Goal: Task Accomplishment & Management: Manage account settings

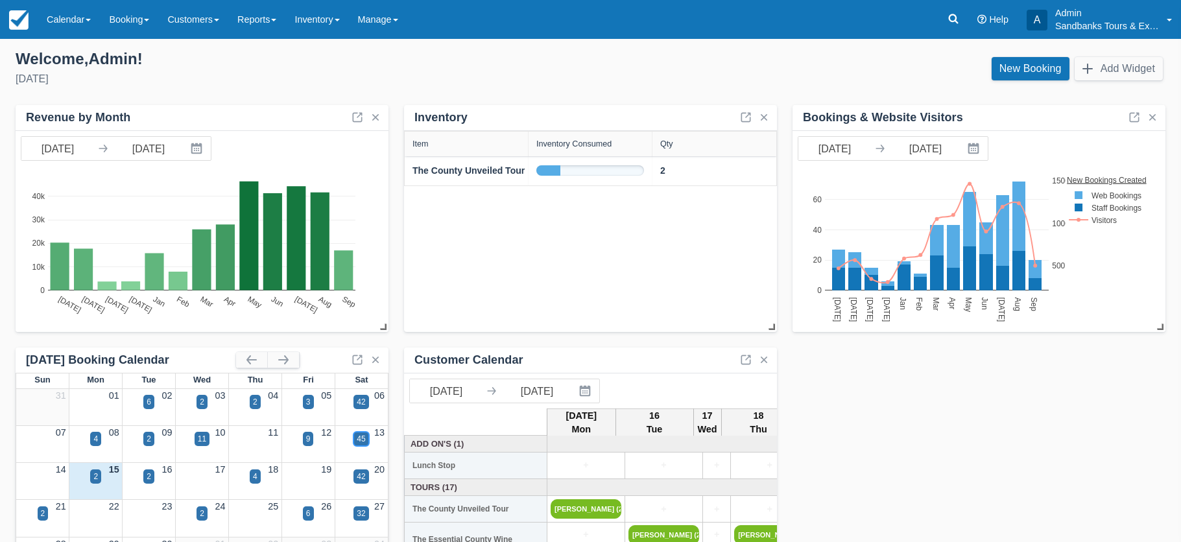
click at [355, 438] on div "45" at bounding box center [360, 439] width 15 height 14
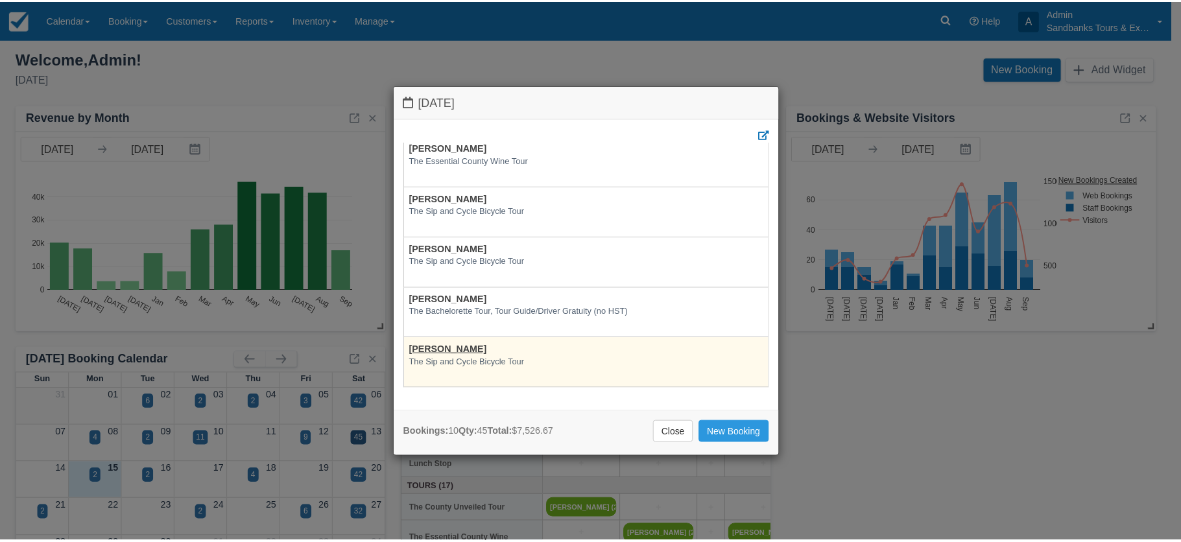
scroll to position [327, 0]
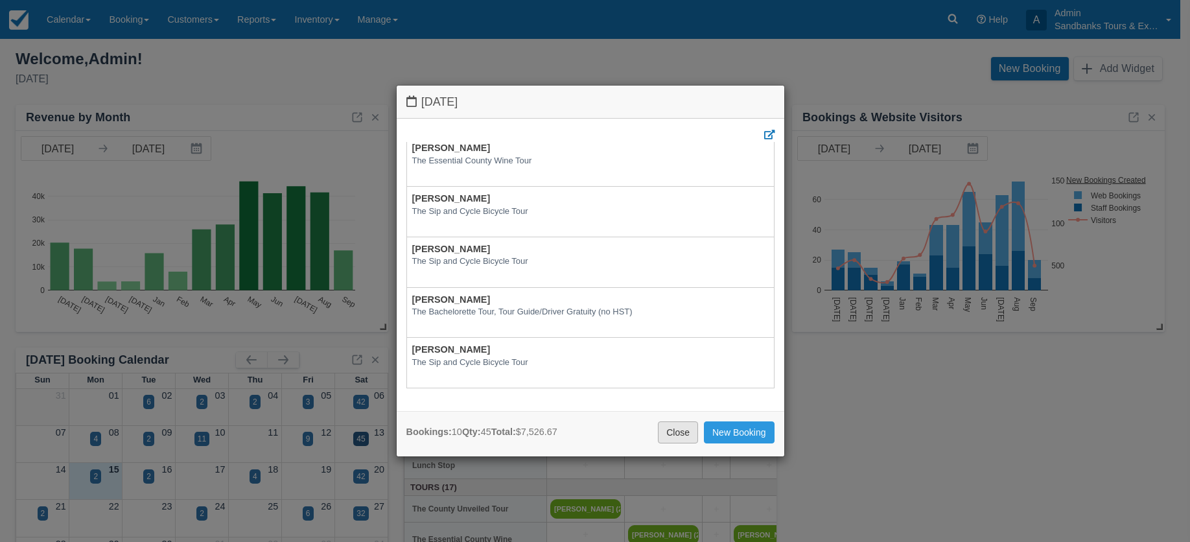
click at [685, 432] on link "Close" at bounding box center [678, 432] width 40 height 22
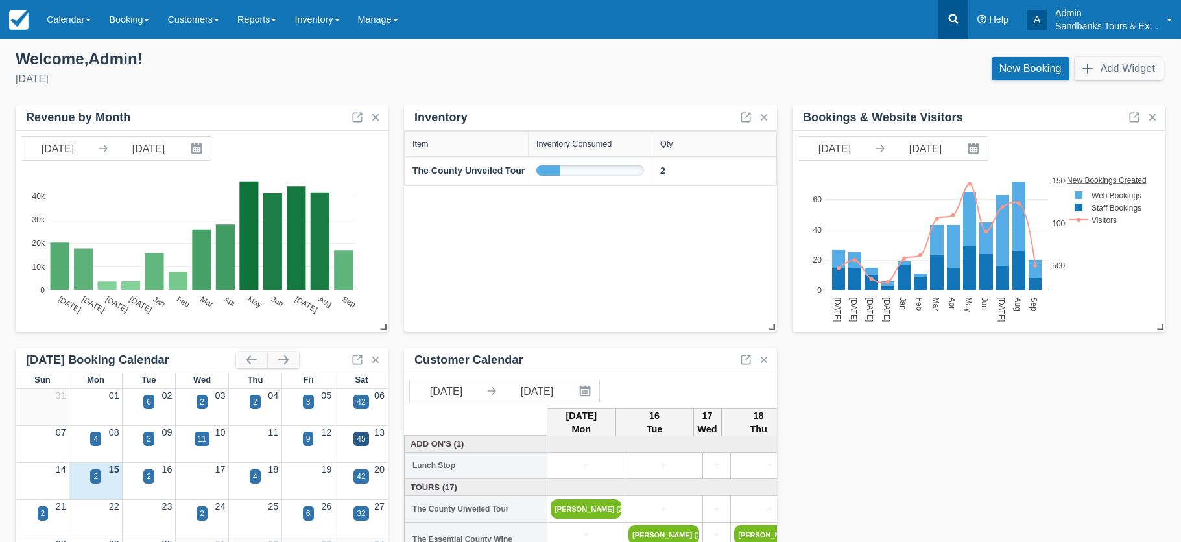
click at [952, 17] on icon at bounding box center [953, 18] width 13 height 13
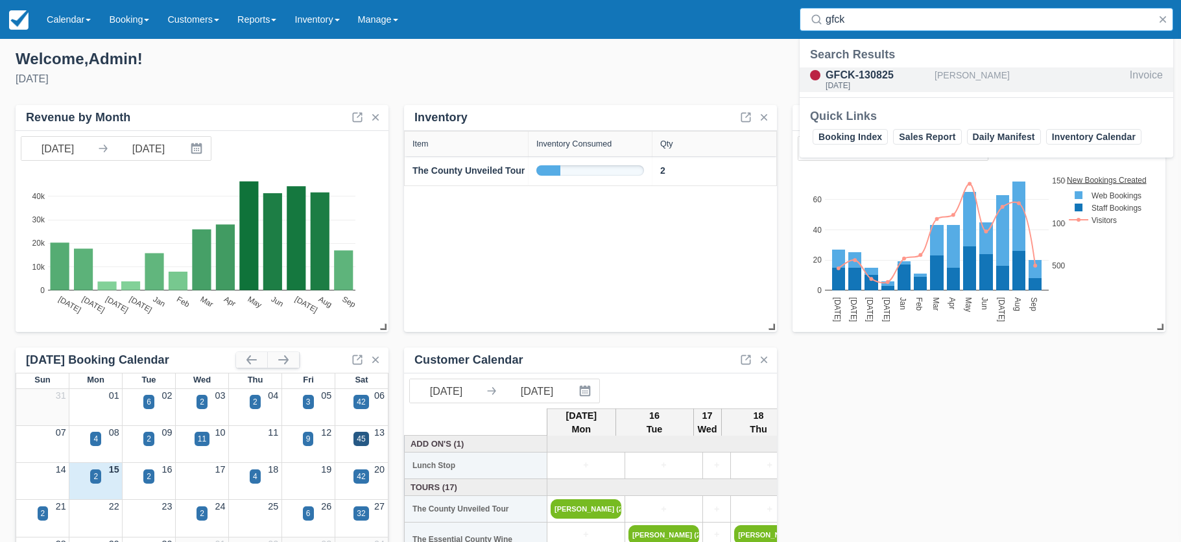
type input "gfck"
click at [886, 75] on div "GFCK-130825" at bounding box center [877, 75] width 104 height 16
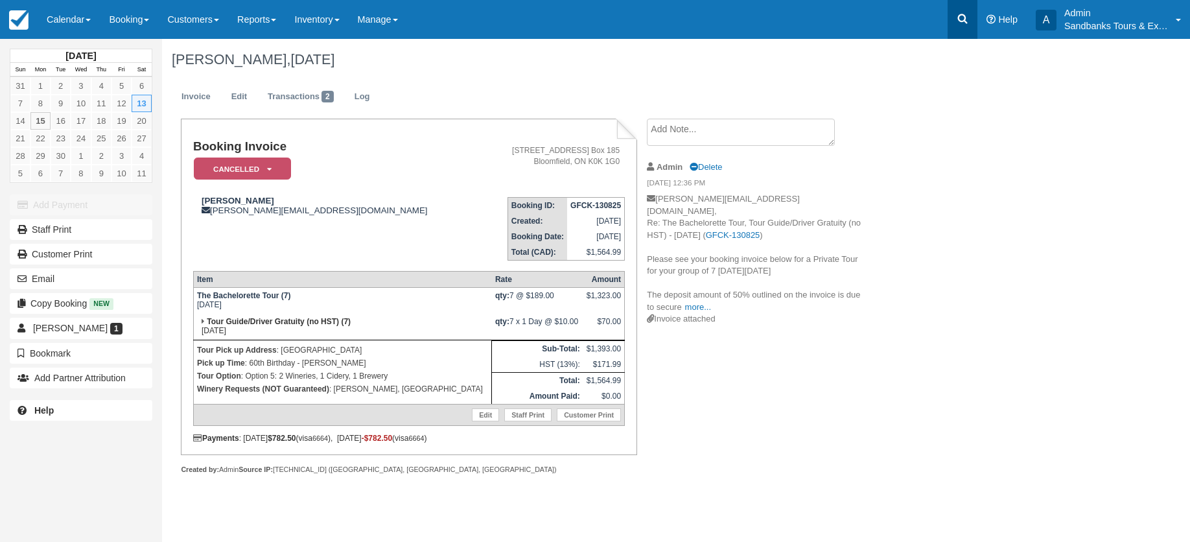
click at [960, 14] on icon at bounding box center [962, 18] width 13 height 13
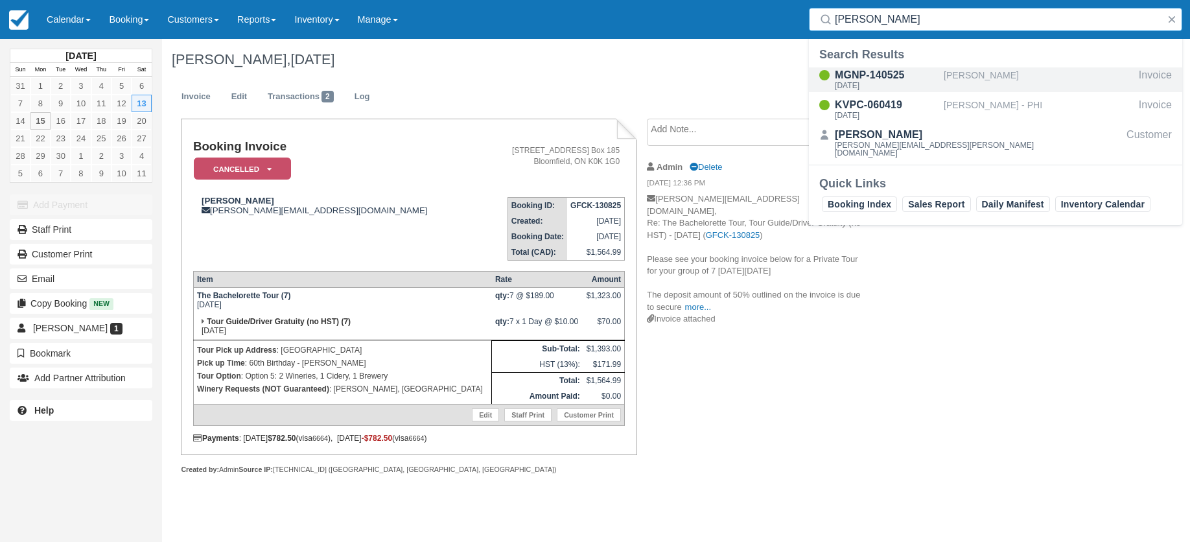
type input "kevin t"
click at [860, 74] on div "MGNP-140525" at bounding box center [887, 75] width 104 height 16
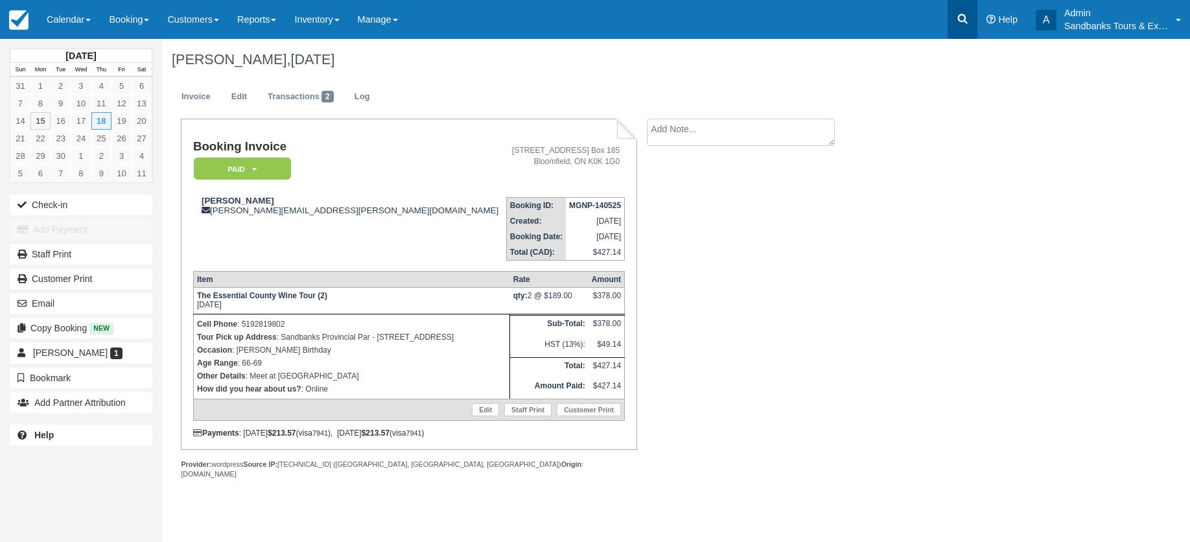
click at [957, 14] on icon at bounding box center [962, 18] width 13 height 13
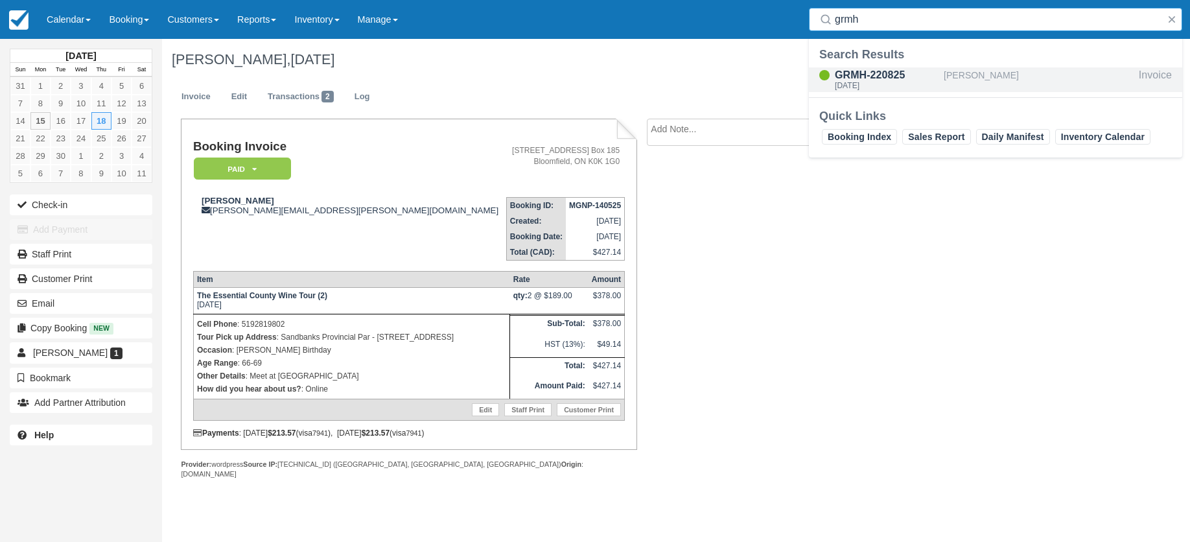
type input "grmh"
click at [899, 77] on div "GRMH-220825" at bounding box center [887, 75] width 104 height 16
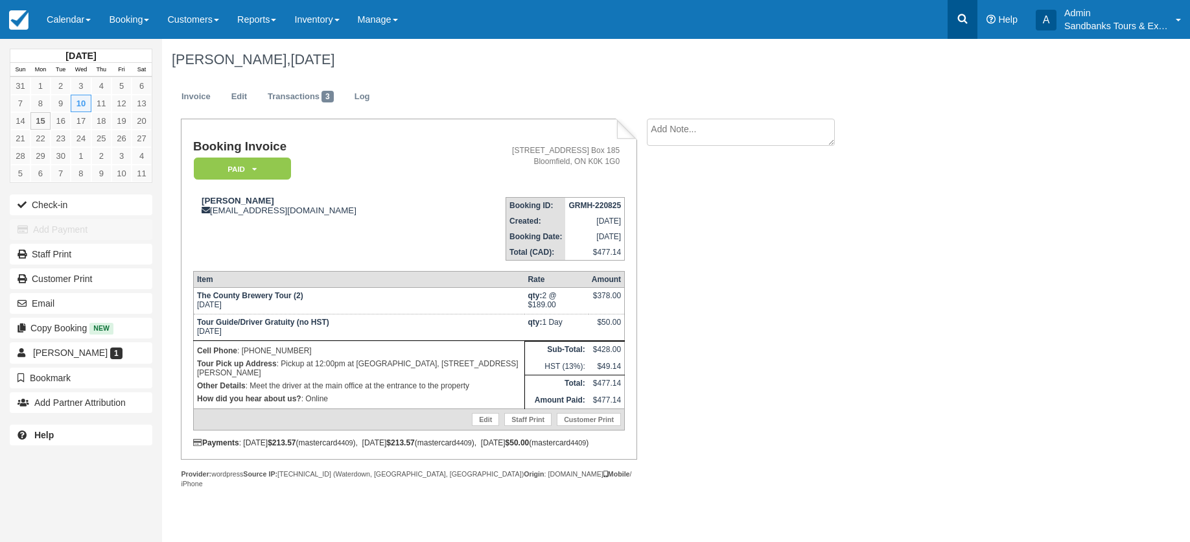
click at [961, 15] on icon at bounding box center [963, 19] width 10 height 10
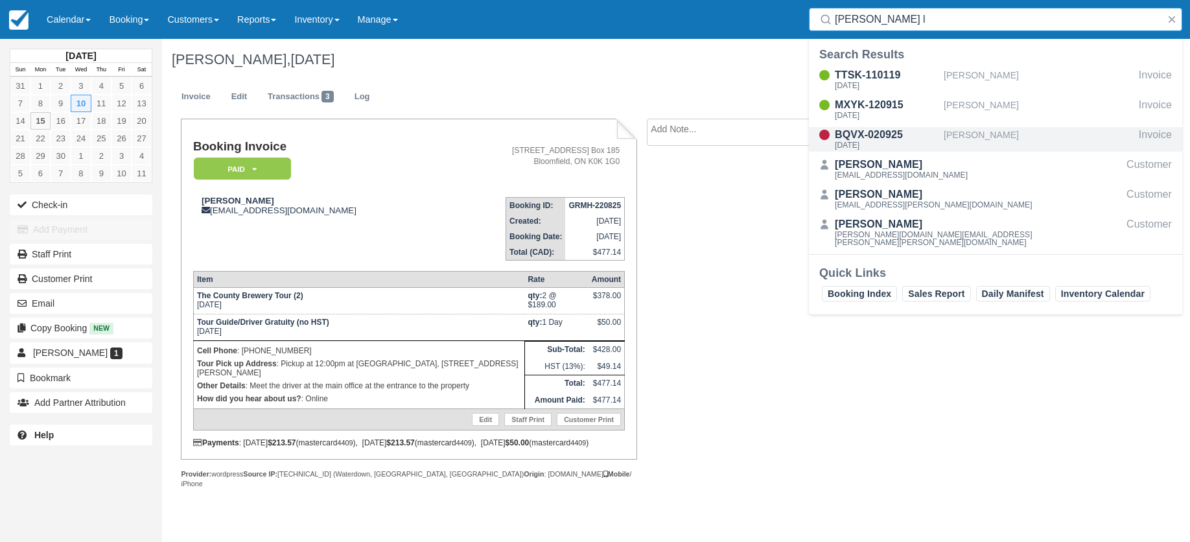
type input "janice l"
click at [849, 135] on div "BQVX-020925" at bounding box center [887, 135] width 104 height 16
